Goal: Information Seeking & Learning: Learn about a topic

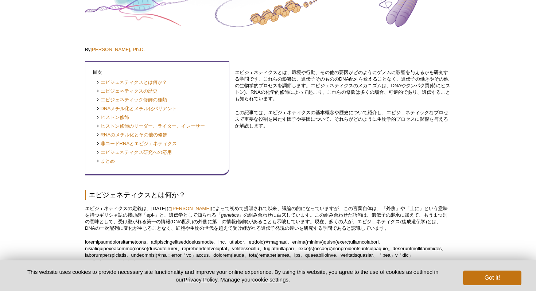
scroll to position [132, 0]
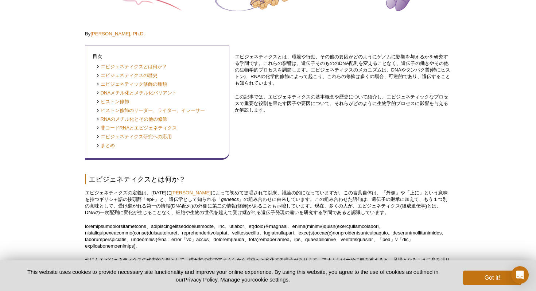
scroll to position [431, 0]
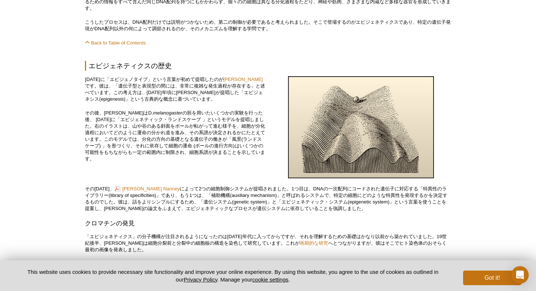
scroll to position [703, 0]
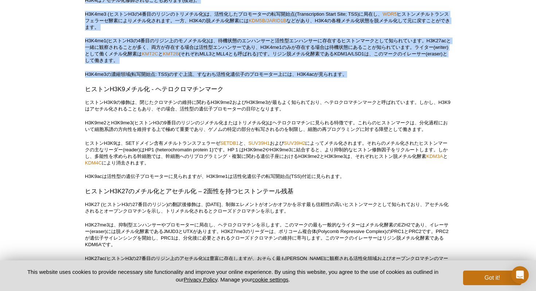
scroll to position [1440, 0]
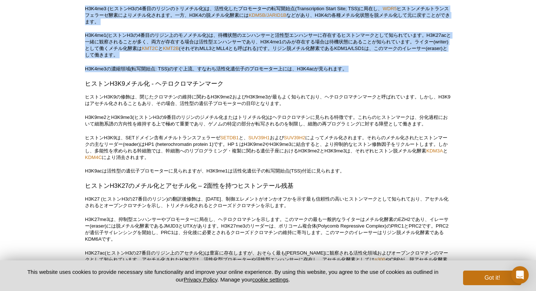
drag, startPoint x: 536, startPoint y: 92, endPoint x: 535, endPoint y: 103, distance: 11.7
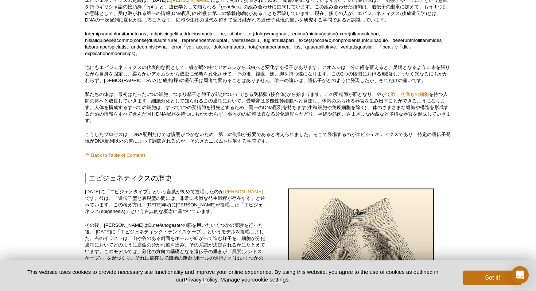
scroll to position [0, 0]
